Goal: Task Accomplishment & Management: Manage account settings

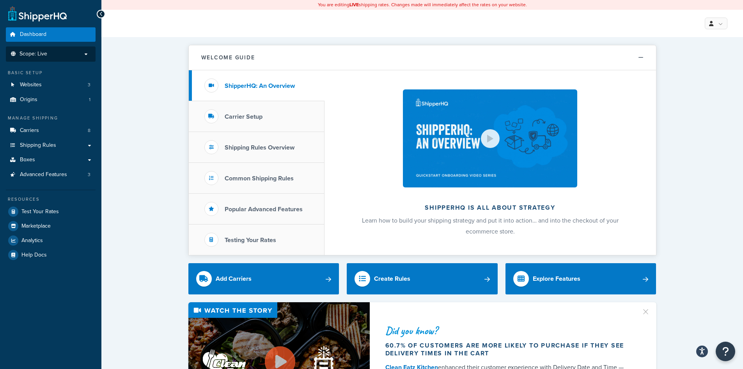
click at [51, 53] on p "Scope: Live" at bounding box center [50, 54] width 83 height 7
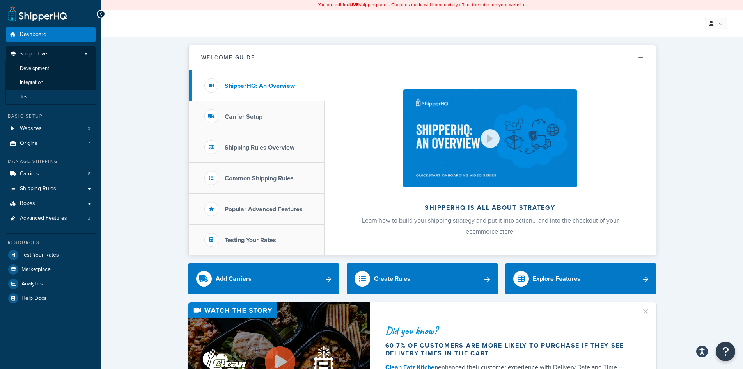
click at [25, 95] on span "Test" at bounding box center [24, 97] width 9 height 7
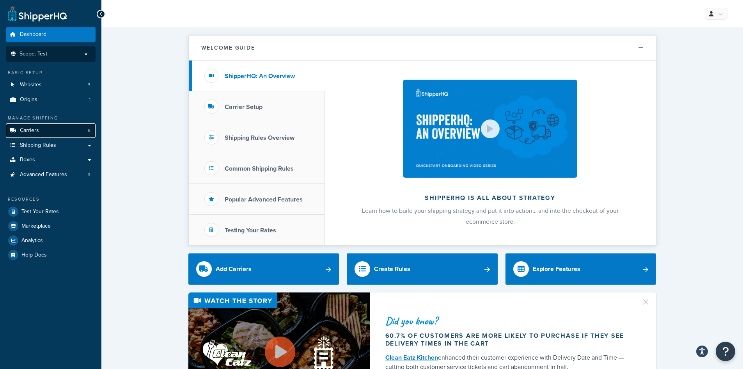
click at [46, 131] on link "Carriers 8" at bounding box center [51, 130] width 90 height 14
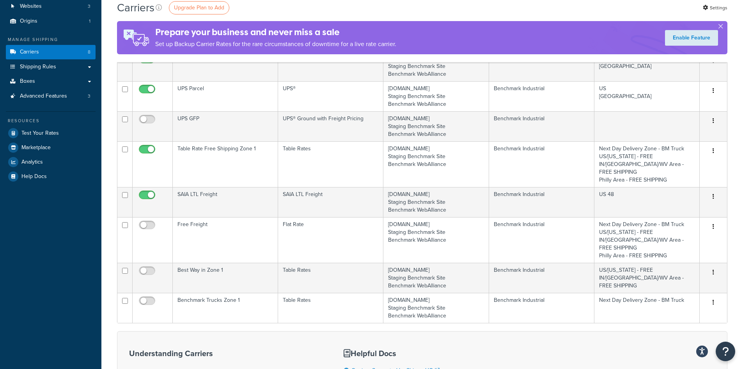
scroll to position [221, 0]
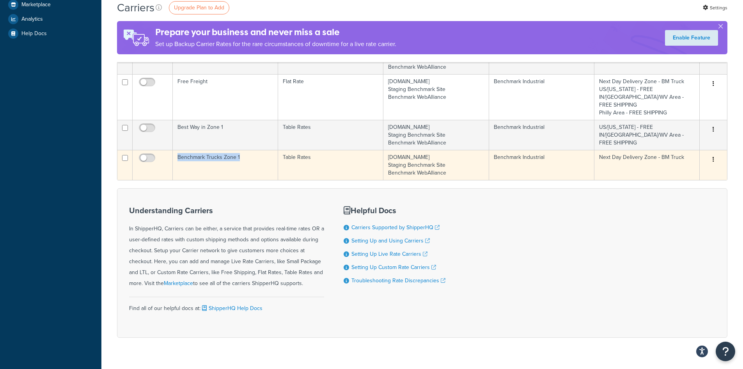
drag, startPoint x: 244, startPoint y: 142, endPoint x: 177, endPoint y: 144, distance: 67.1
click at [177, 150] on td "Benchmark Trucks Zone 1" at bounding box center [225, 165] width 105 height 30
copy td "Benchmark Trucks Zone 1"
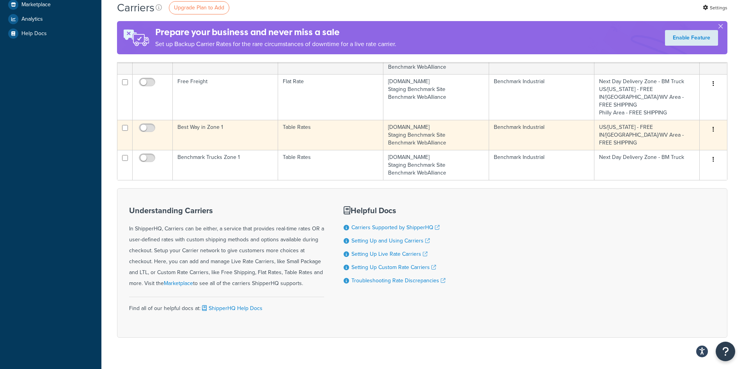
click at [233, 120] on td "Best Way in Zone 1" at bounding box center [225, 135] width 105 height 30
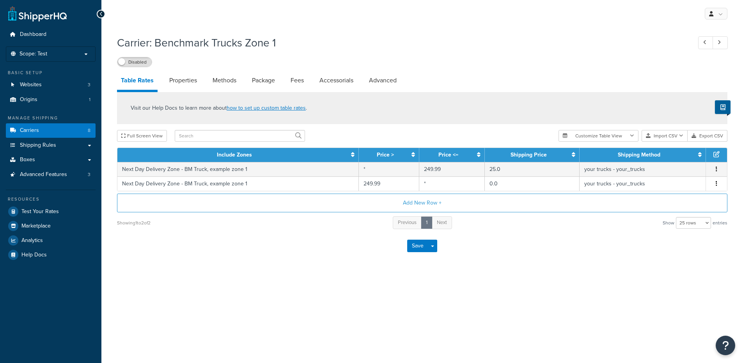
select select "25"
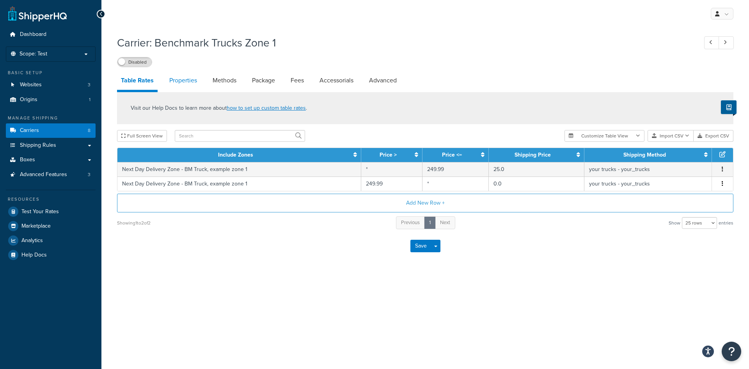
click at [191, 78] on link "Properties" at bounding box center [182, 80] width 35 height 19
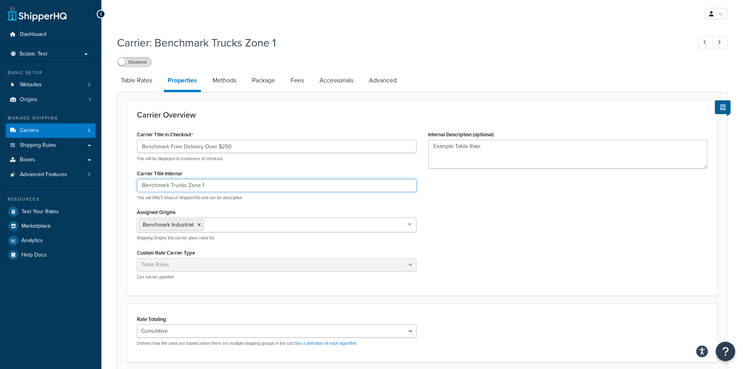
drag, startPoint x: 215, startPoint y: 186, endPoint x: 121, endPoint y: 190, distance: 94.5
click at [121, 190] on form "Carrier Overview Carrier Title in Checkout Benchmark Free Delivery Over $250 Th…" at bounding box center [422, 293] width 610 height 386
click at [251, 146] on input "Benchmark Free Delivery Over $250" at bounding box center [277, 146] width 280 height 13
drag, startPoint x: 250, startPoint y: 146, endPoint x: 104, endPoint y: 134, distance: 146.3
click at [104, 134] on div "Carrier: Benchmark Trucks Zone 1 Disabled Table Rates Properties Methods Packag…" at bounding box center [422, 268] width 642 height 475
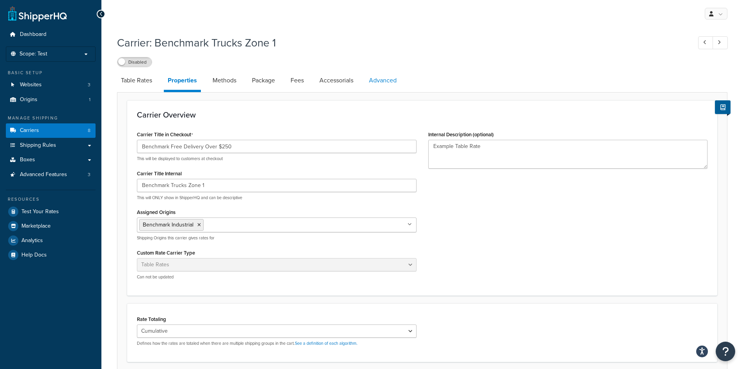
click at [380, 79] on link "Advanced" at bounding box center [382, 80] width 35 height 19
select select "false"
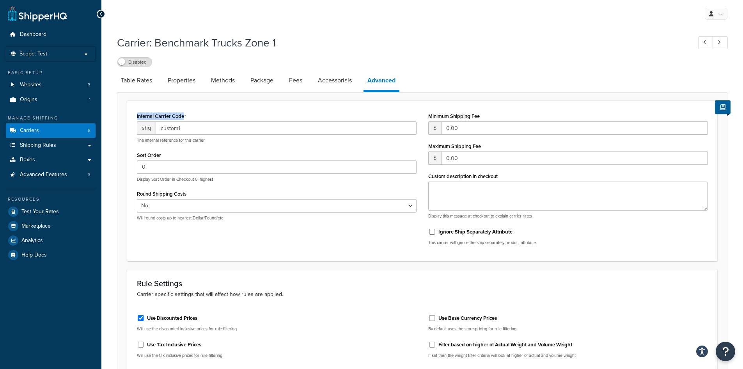
drag, startPoint x: 134, startPoint y: 115, endPoint x: 198, endPoint y: 117, distance: 63.6
click at [198, 117] on div "Internal Carrier Code shq custom1 The internal reference for this carrier Sort …" at bounding box center [276, 168] width 291 height 116
copy label "Internal Carrier Code"
click at [182, 81] on link "Properties" at bounding box center [181, 80] width 35 height 19
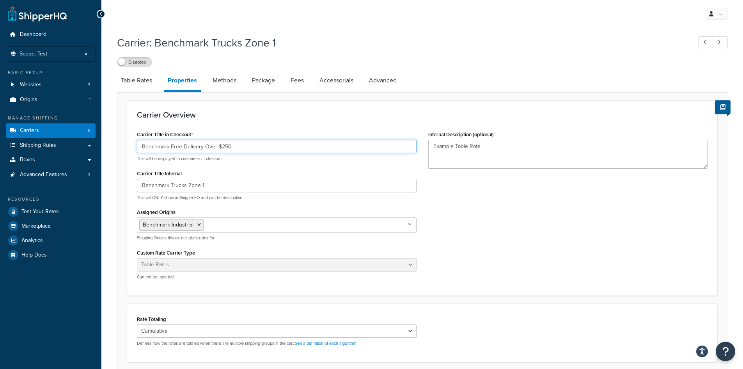
drag, startPoint x: 250, startPoint y: 145, endPoint x: 114, endPoint y: 148, distance: 136.6
click at [114, 148] on div "Carrier: Benchmark Trucks Zone 1 Disabled Table Rates Properties Methods Packag…" at bounding box center [422, 268] width 642 height 475
select select "false"
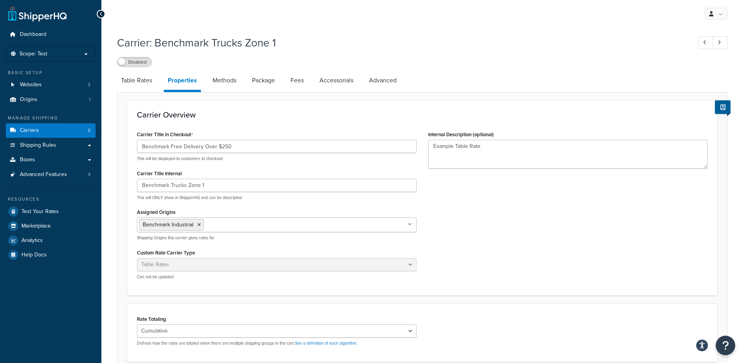
select select "25"
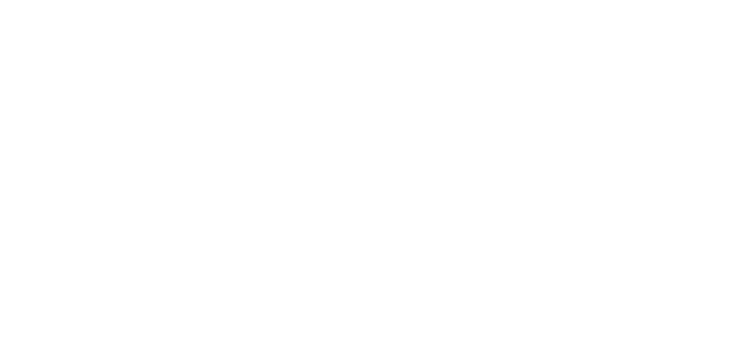
select select "25"
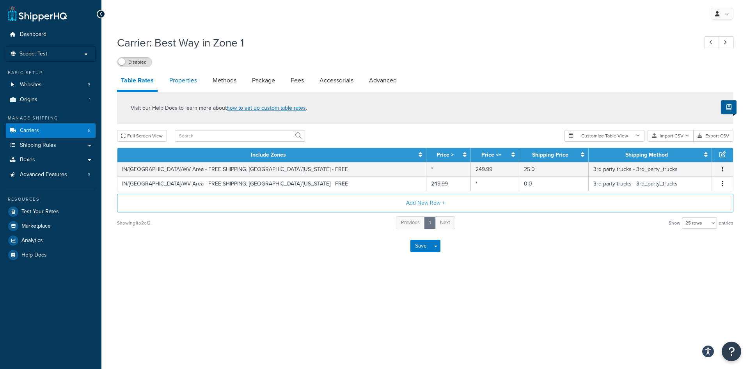
click at [174, 78] on link "Properties" at bounding box center [182, 80] width 35 height 19
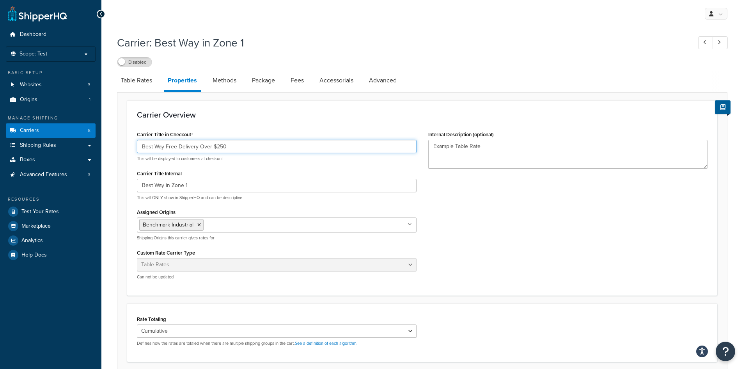
drag, startPoint x: 234, startPoint y: 147, endPoint x: 126, endPoint y: 142, distance: 109.0
click at [126, 142] on form "Carrier Overview Carrier Title in Checkout Best Way Free Delivery Over $250 Thi…" at bounding box center [422, 299] width 610 height 398
drag, startPoint x: 198, startPoint y: 186, endPoint x: 128, endPoint y: 185, distance: 69.4
click at [128, 185] on div "Carrier Overview Carrier Title in Checkout Best Way Free Delivery Over $250 Thi…" at bounding box center [422, 197] width 590 height 195
type input "Best Way Zone 1"
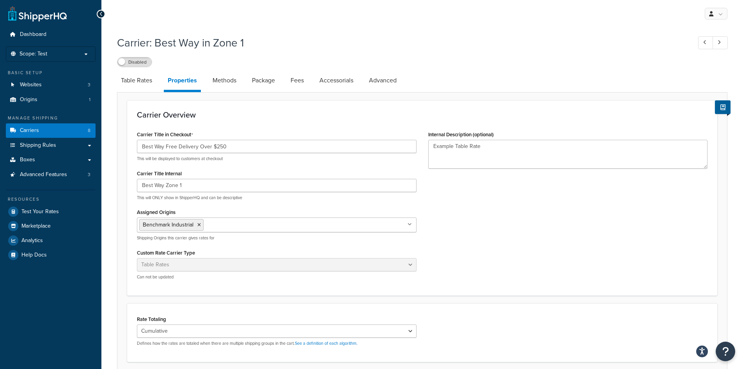
click at [454, 194] on div "Carrier Title in Checkout Best Way Free Delivery Over $250 This will be display…" at bounding box center [422, 207] width 582 height 157
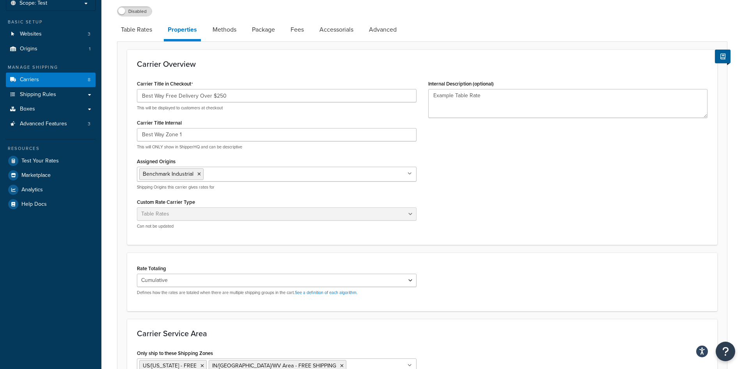
scroll to position [156, 0]
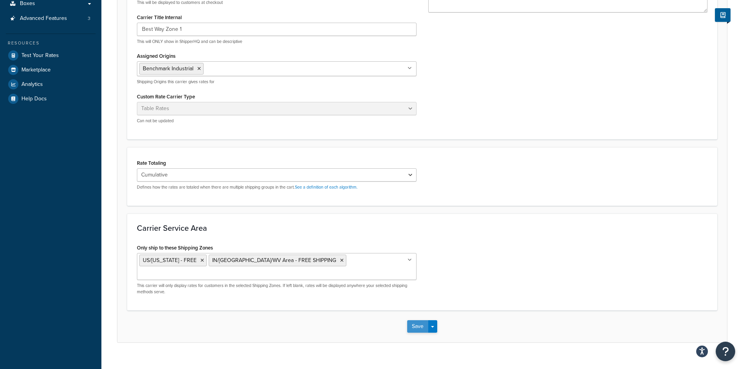
click at [418, 320] on button "Save" at bounding box center [417, 326] width 21 height 12
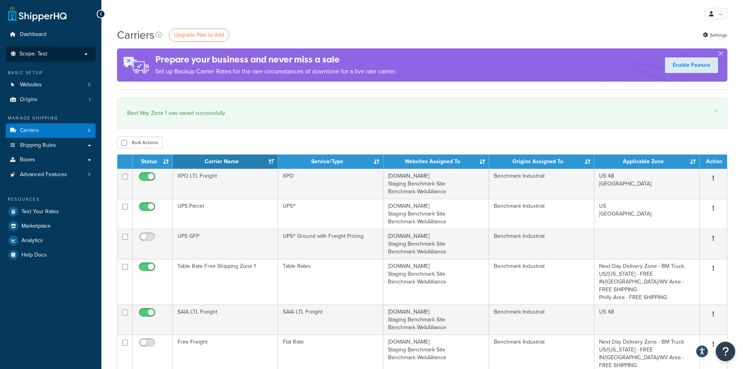
click at [52, 52] on p "Scope: Test" at bounding box center [50, 54] width 83 height 7
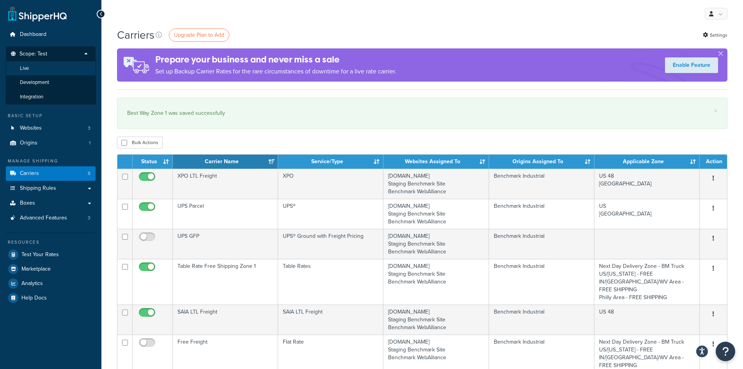
click at [28, 66] on span "Live" at bounding box center [24, 68] width 9 height 7
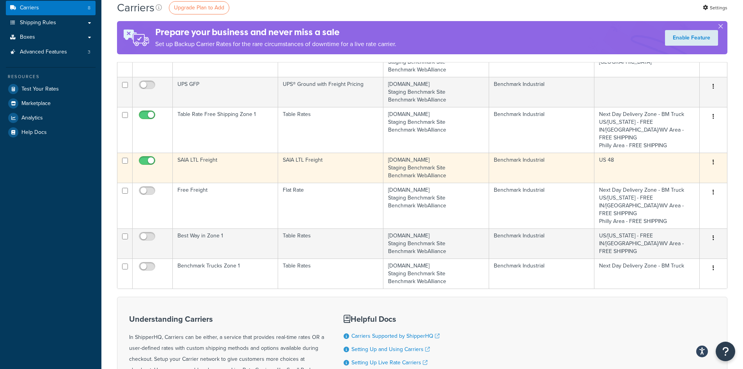
scroll to position [195, 0]
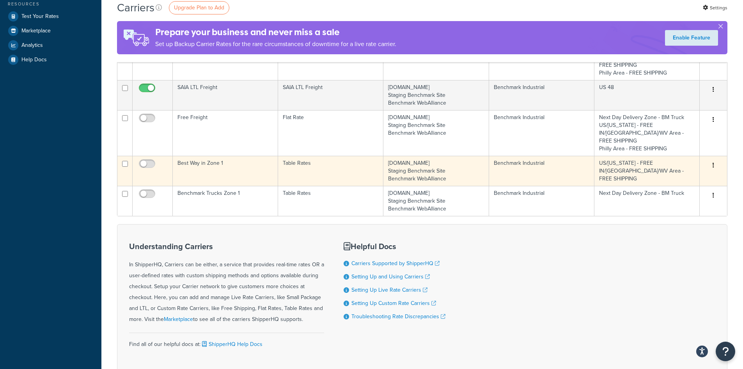
click at [244, 156] on td "Best Way in Zone 1" at bounding box center [225, 171] width 105 height 30
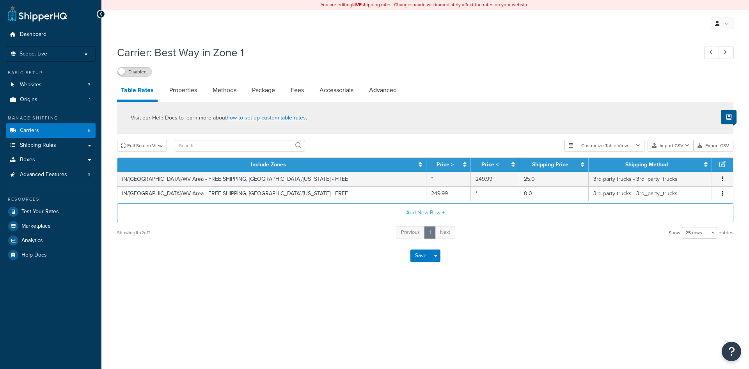
select select "25"
click at [187, 92] on link "Properties" at bounding box center [182, 90] width 35 height 19
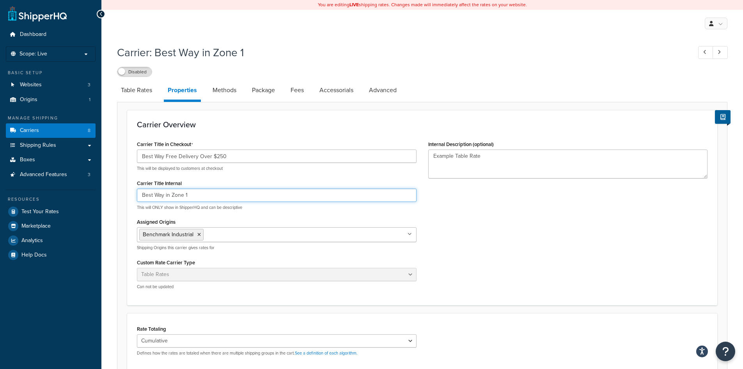
click at [166, 194] on input "Best Way in Zone 1" at bounding box center [277, 194] width 280 height 13
type input "Best Way Zone 1"
click at [541, 203] on div "Carrier Title in Checkout Best Way Free Delivery Over $250 This will be display…" at bounding box center [422, 216] width 582 height 157
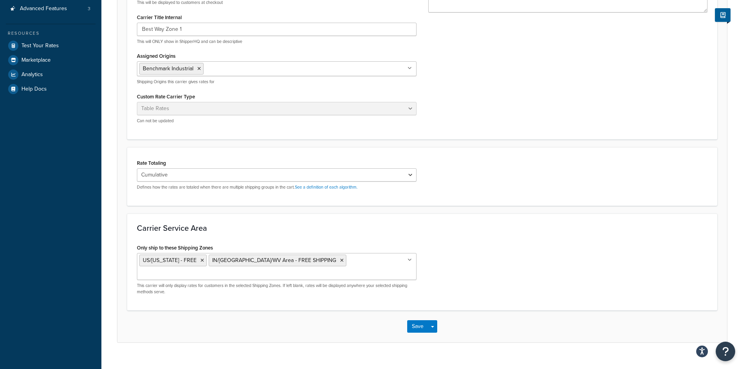
scroll to position [167, 0]
click at [418, 319] on button "Save" at bounding box center [417, 325] width 21 height 12
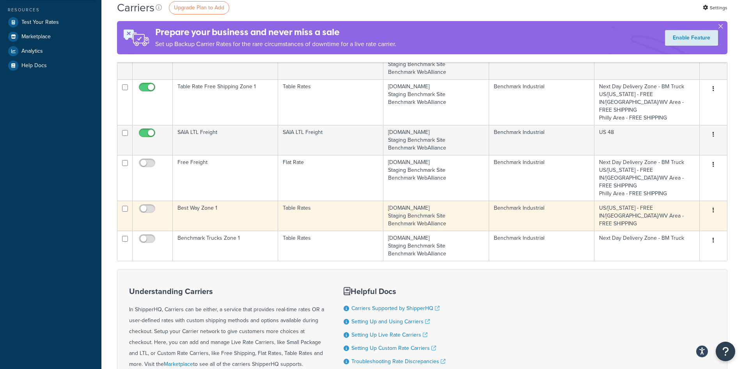
scroll to position [195, 0]
